Goal: Task Accomplishment & Management: Manage account settings

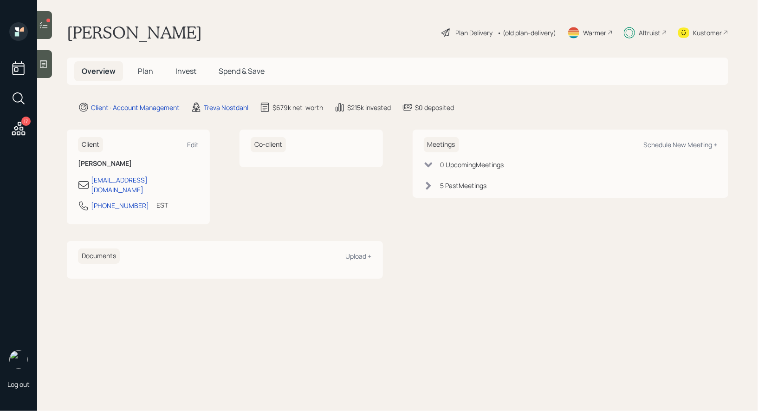
click at [186, 71] on span "Invest" at bounding box center [185, 71] width 21 height 10
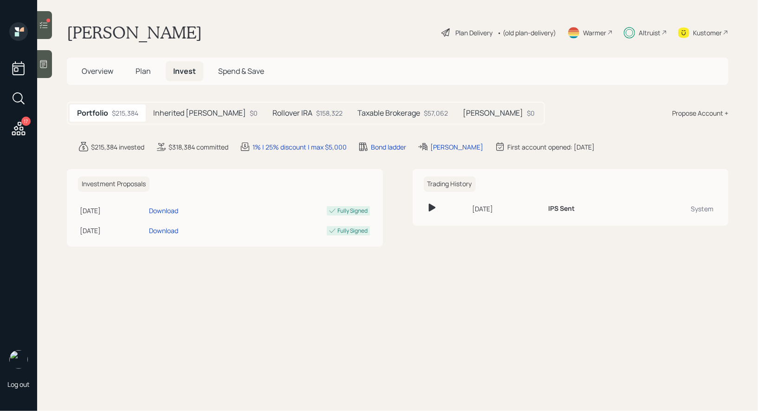
click at [46, 21] on div at bounding box center [48, 21] width 4 height 4
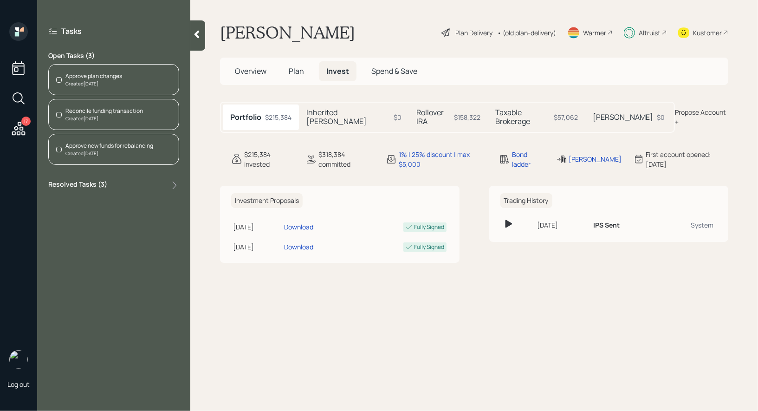
click at [125, 112] on div "Reconcile funding transaction" at bounding box center [104, 111] width 78 height 8
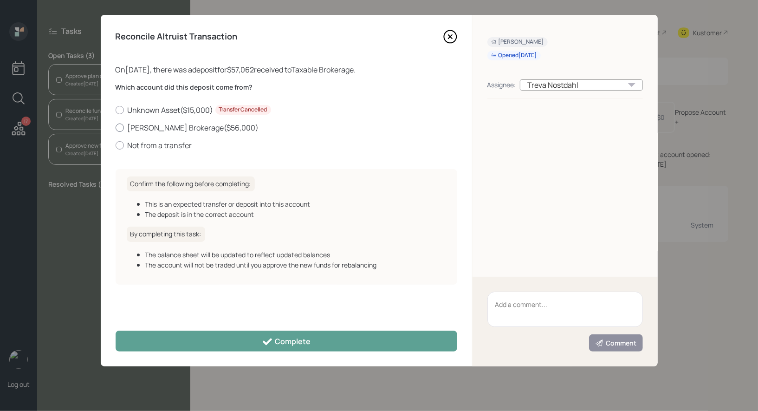
click at [118, 128] on div at bounding box center [120, 127] width 8 height 8
click at [116, 128] on input "[PERSON_NAME] Brokerage ( $56,000 )" at bounding box center [115, 127] width 0 height 0
radio input "true"
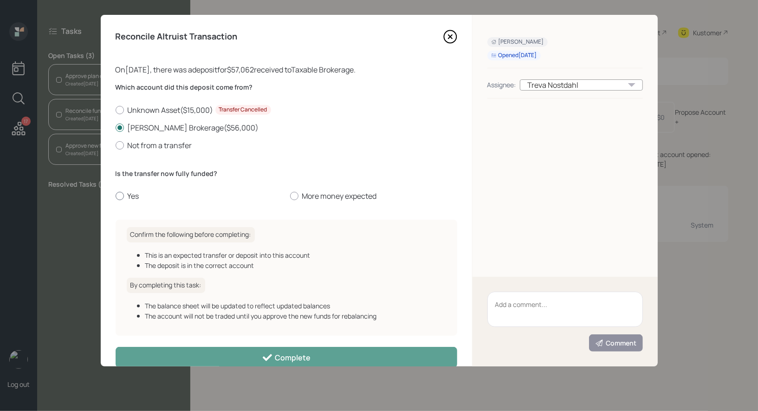
drag, startPoint x: 120, startPoint y: 195, endPoint x: 128, endPoint y: 199, distance: 8.7
click at [120, 195] on div at bounding box center [120, 196] width 8 height 8
click at [116, 196] on input "Yes" at bounding box center [115, 196] width 0 height 0
radio input "true"
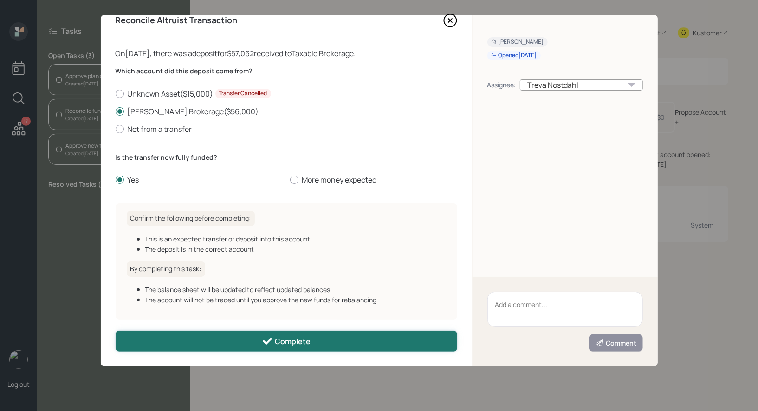
click at [185, 340] on button "Complete" at bounding box center [287, 340] width 342 height 21
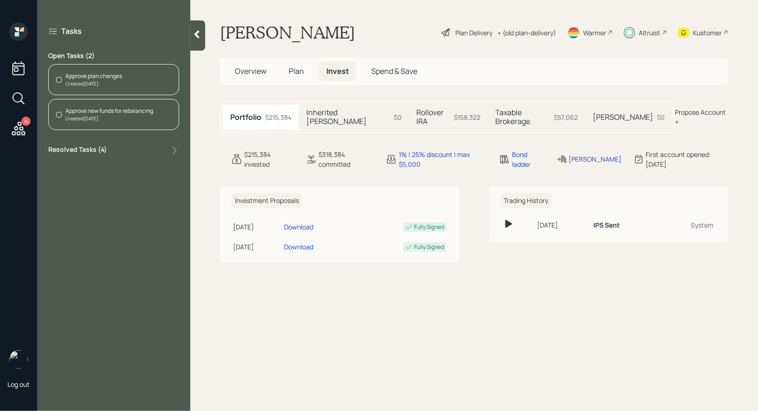
click at [103, 110] on div "Approve new funds for rebalancing" at bounding box center [109, 111] width 88 height 8
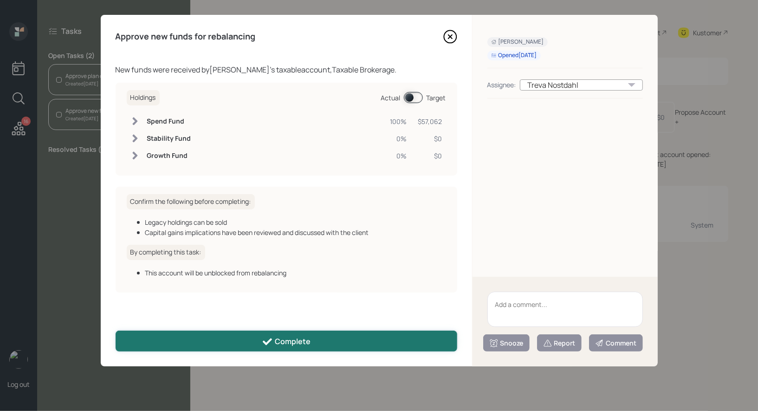
click at [316, 339] on button "Complete" at bounding box center [287, 340] width 342 height 21
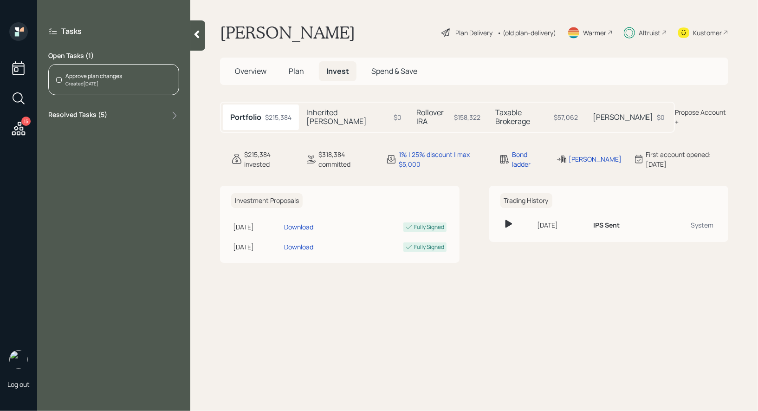
click at [298, 70] on span "Plan" at bounding box center [296, 71] width 15 height 10
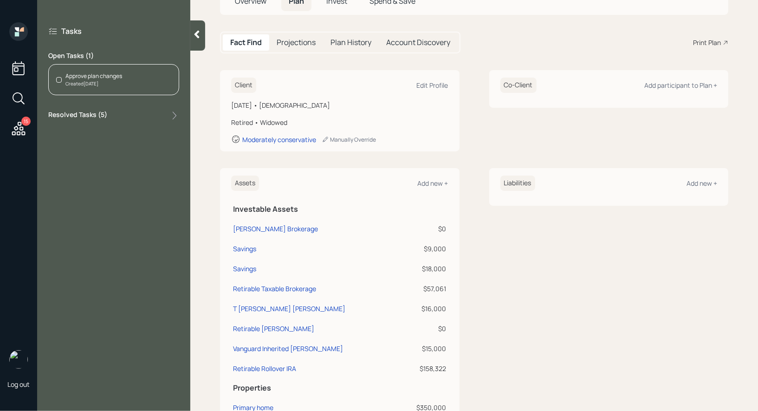
scroll to position [73, 0]
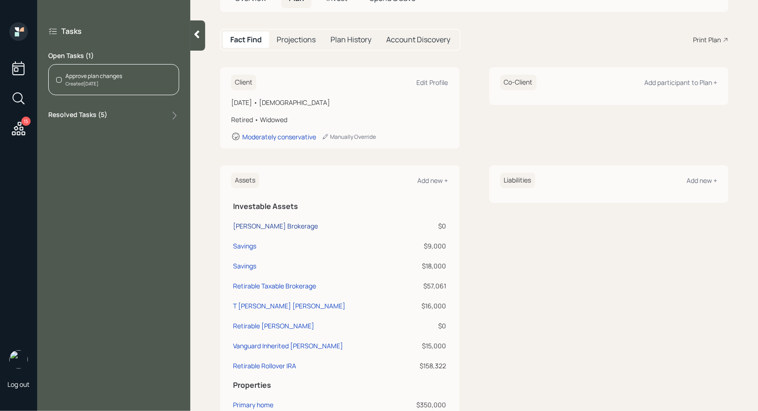
click at [262, 226] on div "[PERSON_NAME] Brokerage" at bounding box center [275, 226] width 85 height 10
select select "taxable"
select select "balanced"
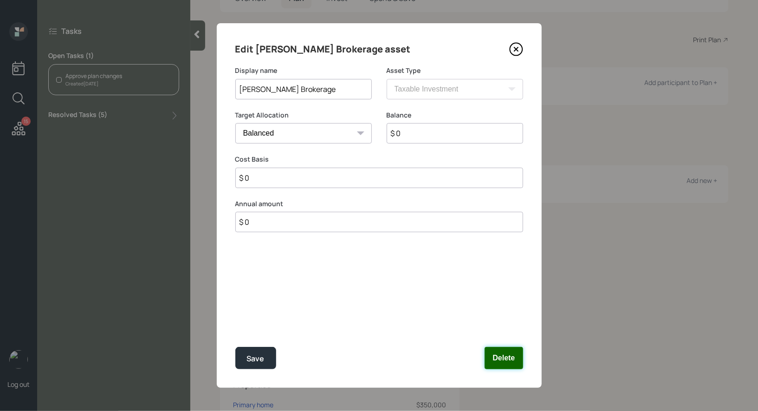
click at [518, 356] on button "Delete" at bounding box center [504, 358] width 38 height 22
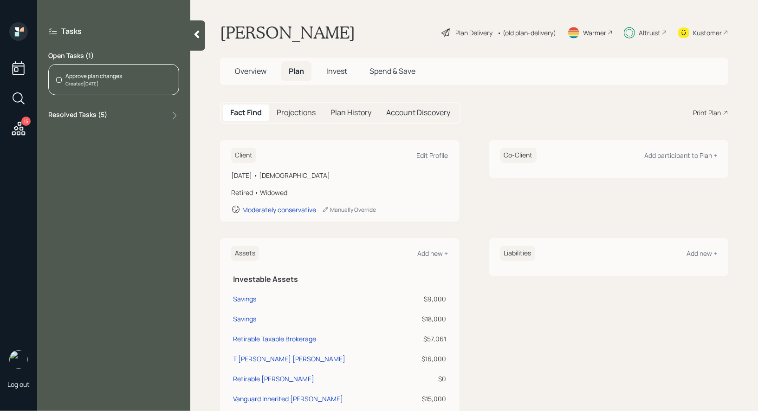
click at [340, 71] on span "Invest" at bounding box center [336, 71] width 21 height 10
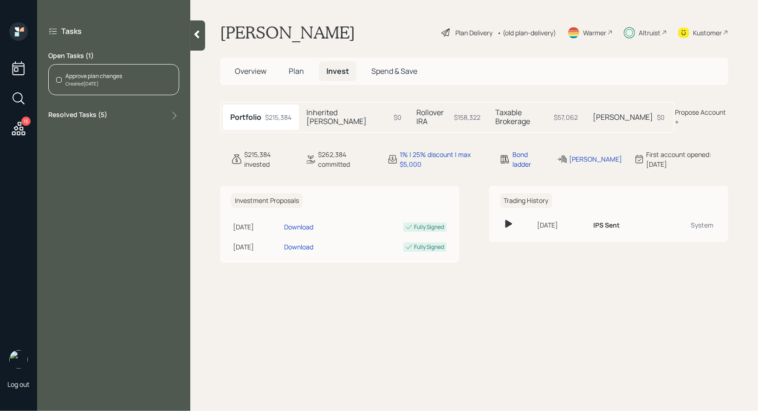
click at [604, 113] on h5 "[PERSON_NAME]" at bounding box center [623, 117] width 60 height 9
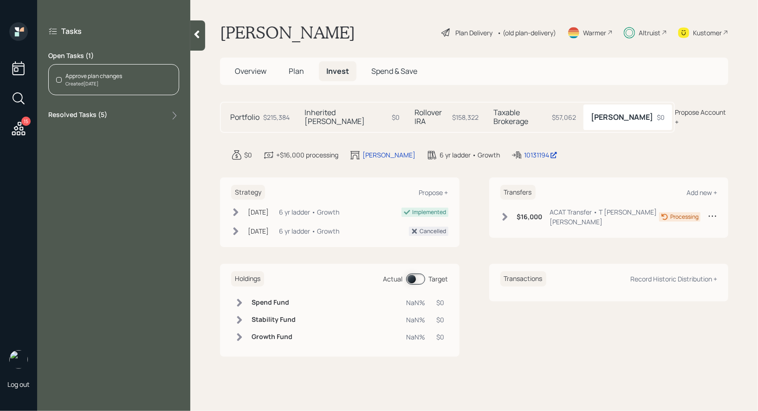
click at [115, 81] on div "Created [DATE]" at bounding box center [93, 83] width 57 height 7
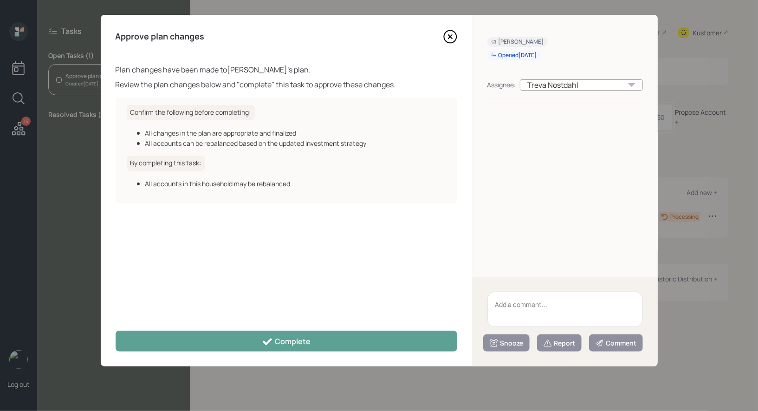
click at [449, 36] on icon at bounding box center [450, 37] width 4 height 4
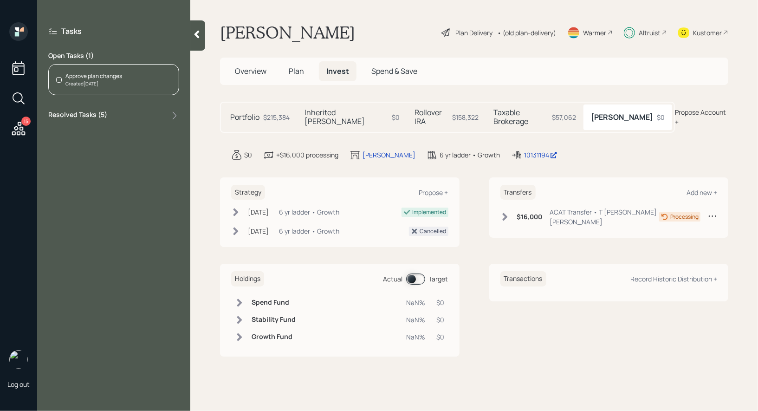
click at [516, 112] on h5 "Taxable Brokerage" at bounding box center [520, 117] width 55 height 18
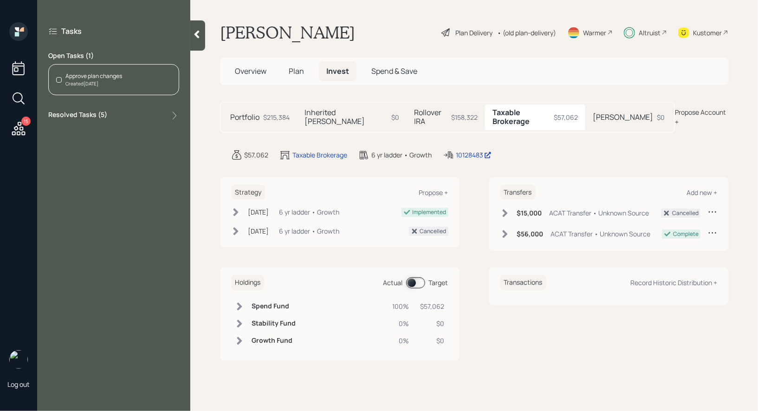
click at [414, 277] on span at bounding box center [415, 282] width 19 height 11
click at [421, 277] on span at bounding box center [415, 282] width 19 height 11
click at [104, 78] on div "Approve plan changes" at bounding box center [93, 76] width 57 height 8
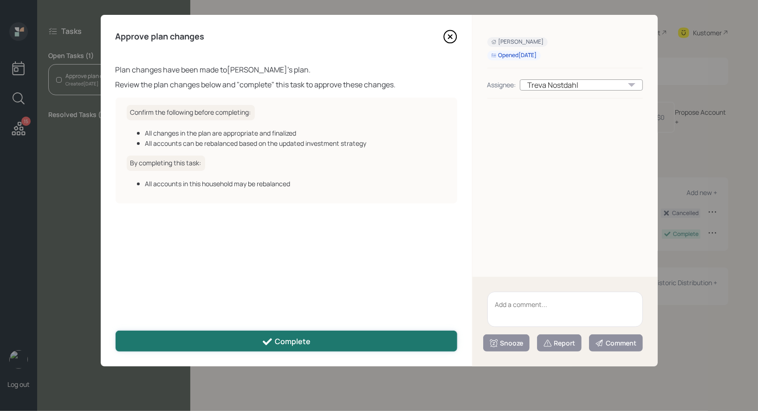
click at [347, 341] on button "Complete" at bounding box center [287, 340] width 342 height 21
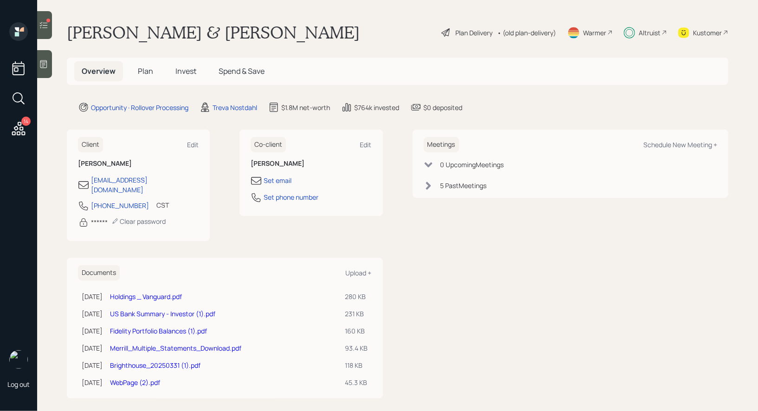
click at [187, 72] on span "Invest" at bounding box center [185, 71] width 21 height 10
